Goal: Task Accomplishment & Management: Use online tool/utility

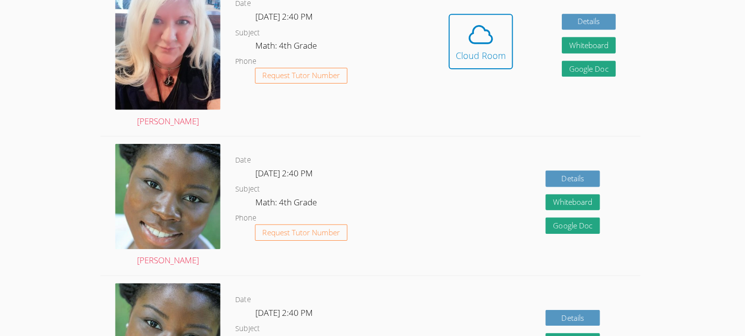
scroll to position [326, 0]
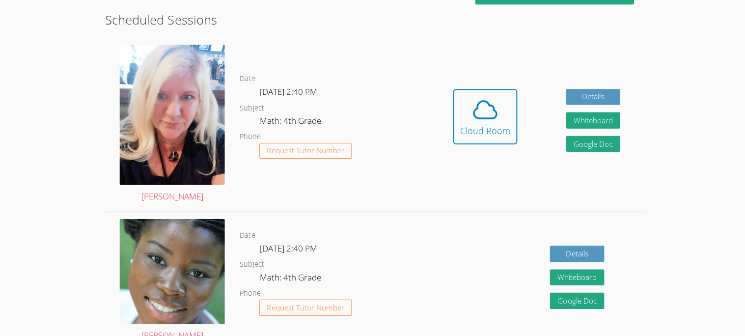
scroll to position [254, 0]
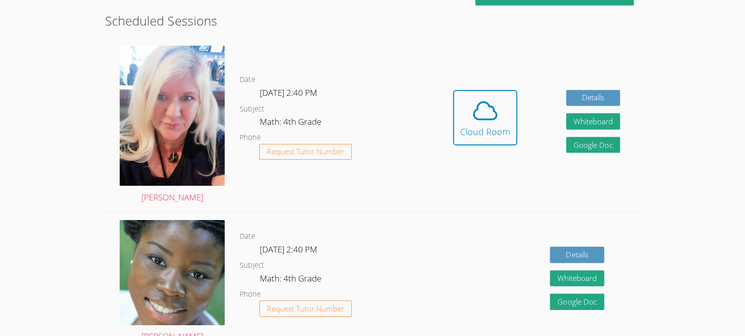
click at [446, 101] on div "Hidden Cloud Room Details Whiteboard Hidden Google Doc" at bounding box center [533, 124] width 215 height 173
click at [462, 108] on span at bounding box center [482, 109] width 50 height 27
click at [494, 122] on icon at bounding box center [481, 109] width 27 height 27
click at [489, 113] on icon at bounding box center [481, 109] width 27 height 27
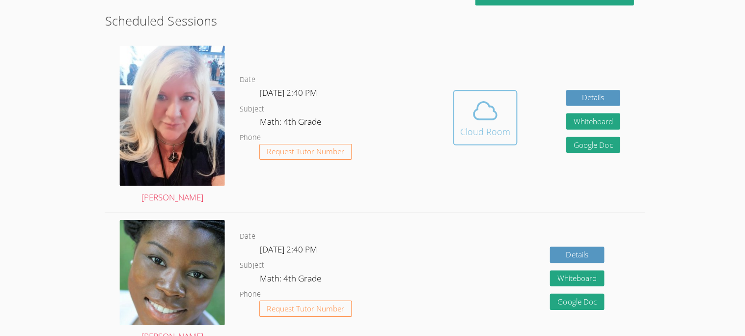
click at [502, 111] on span at bounding box center [482, 109] width 50 height 27
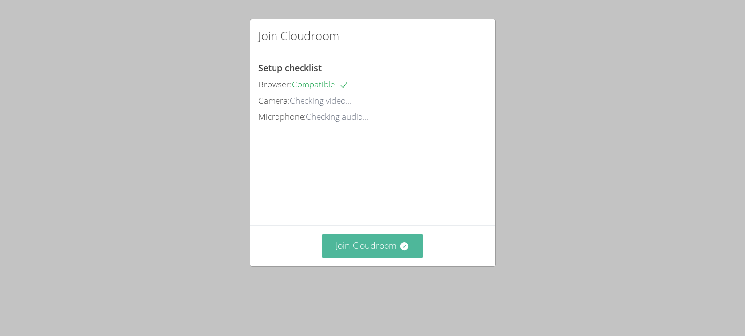
click at [391, 258] on button "Join Cloudroom" at bounding box center [372, 246] width 101 height 24
click at [395, 258] on button "Join Cloudroom" at bounding box center [372, 246] width 101 height 24
click at [408, 258] on button "Join Cloudroom" at bounding box center [372, 246] width 101 height 24
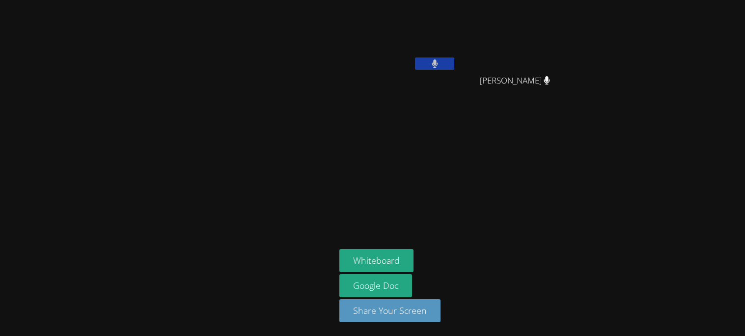
click at [440, 58] on button at bounding box center [434, 63] width 39 height 12
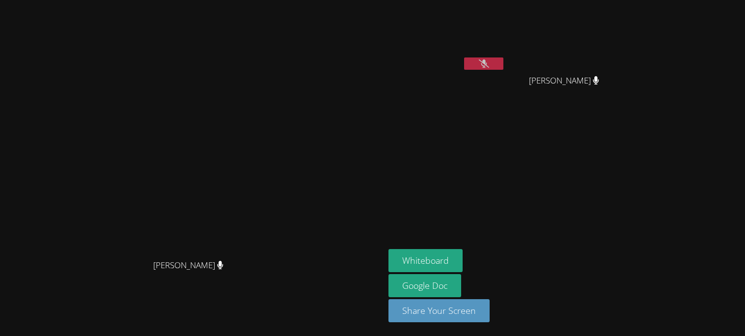
click at [503, 68] on video at bounding box center [446, 37] width 117 height 66
click at [462, 258] on button "Whiteboard" at bounding box center [425, 260] width 74 height 23
click at [489, 67] on icon at bounding box center [484, 63] width 10 height 8
click at [0, 286] on main "[PERSON_NAME] [PERSON_NAME]" at bounding box center [192, 168] width 384 height 336
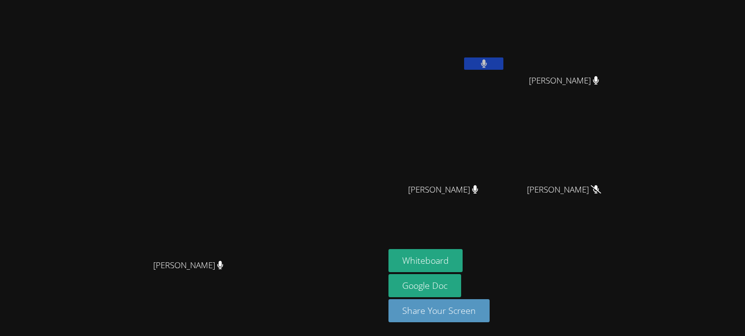
click at [0, 285] on main "[PERSON_NAME] [PERSON_NAME]" at bounding box center [192, 168] width 384 height 336
click at [487, 60] on icon at bounding box center [484, 63] width 6 height 8
click at [505, 174] on video at bounding box center [446, 146] width 117 height 66
click at [503, 60] on button at bounding box center [483, 63] width 39 height 12
